Goal: Contribute content

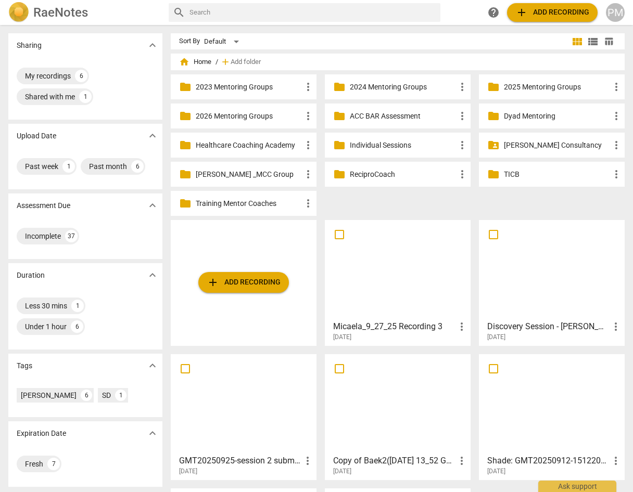
click at [548, 86] on p "2025 Mentoring Groups" at bounding box center [557, 87] width 106 height 11
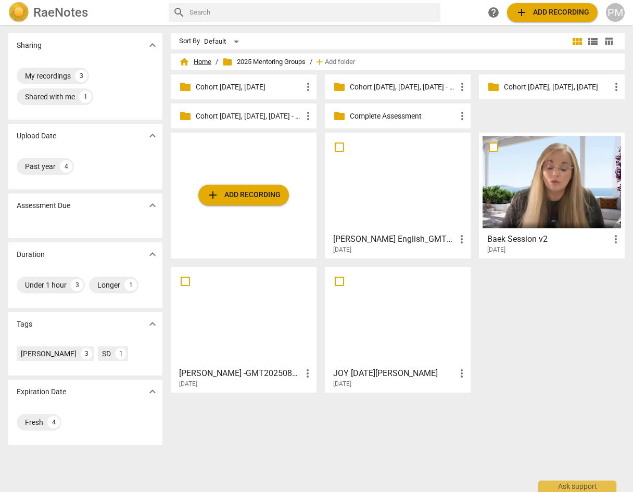
click at [199, 61] on span "home Home" at bounding box center [195, 62] width 32 height 10
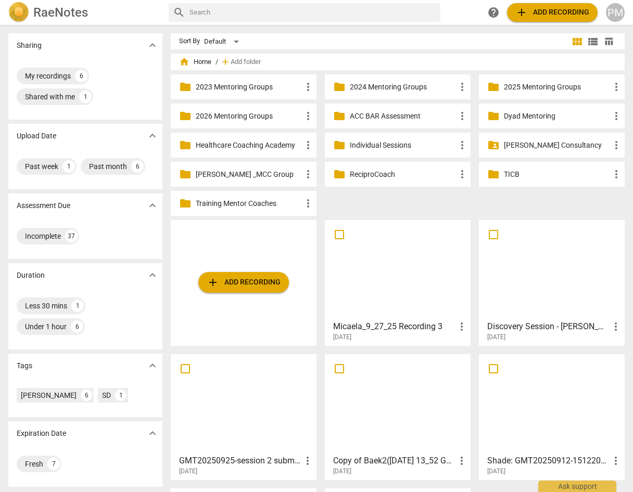
click at [546, 17] on span "add Add recording" at bounding box center [552, 12] width 74 height 12
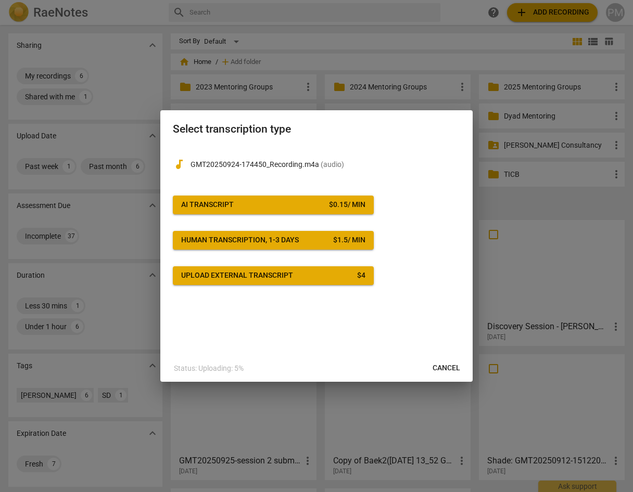
click at [223, 203] on div "AI Transcript" at bounding box center [207, 205] width 53 height 10
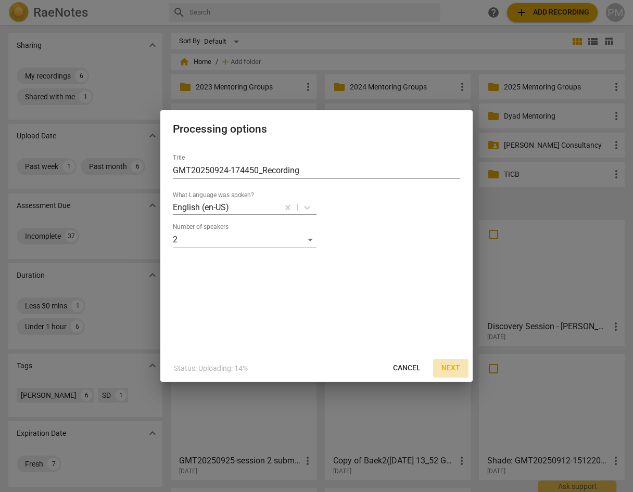
click at [451, 368] on span "Next" at bounding box center [450, 368] width 19 height 10
